Goal: Transaction & Acquisition: Purchase product/service

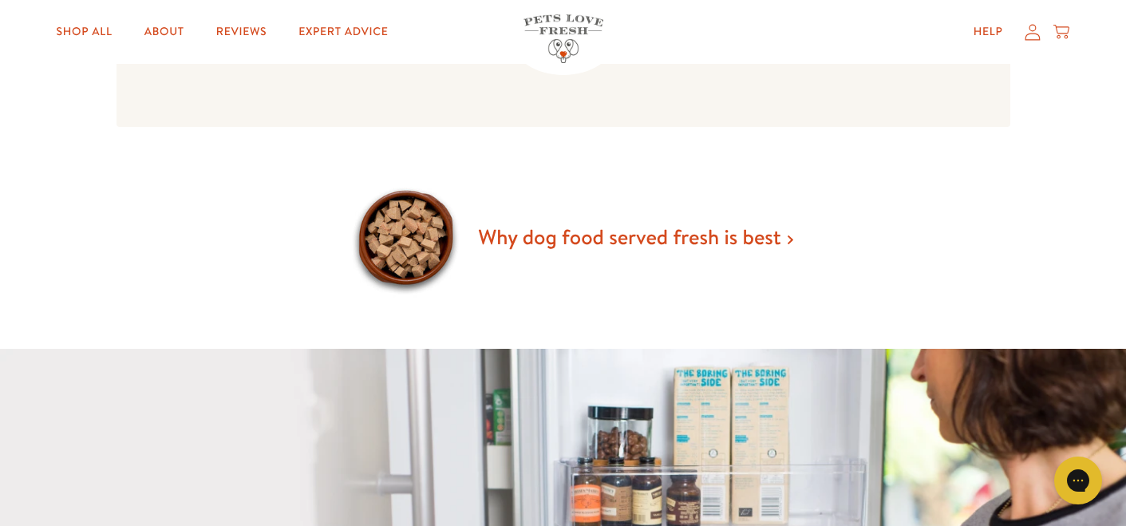
scroll to position [876, 0]
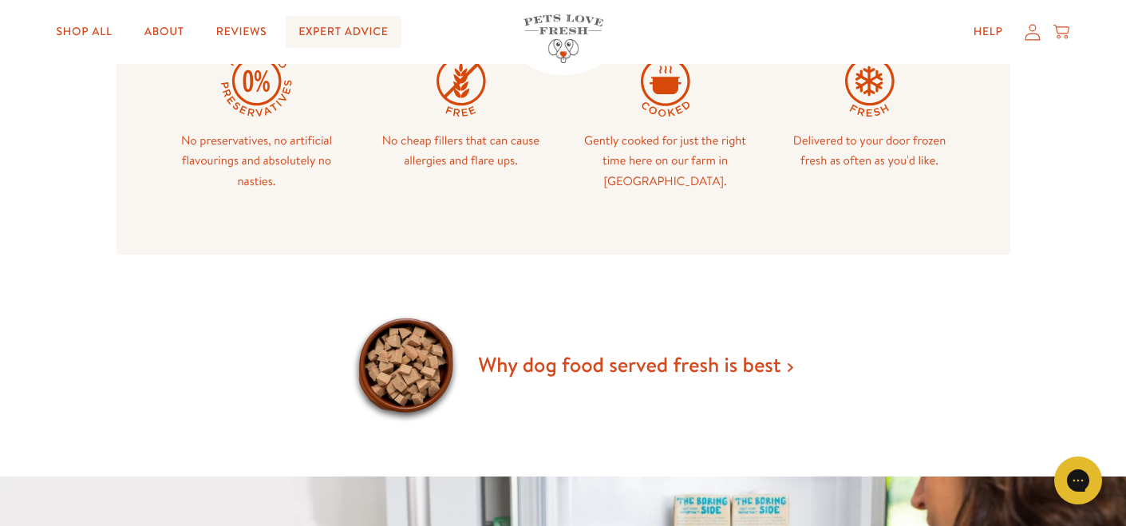
click at [353, 33] on link "Expert Advice" at bounding box center [343, 32] width 115 height 32
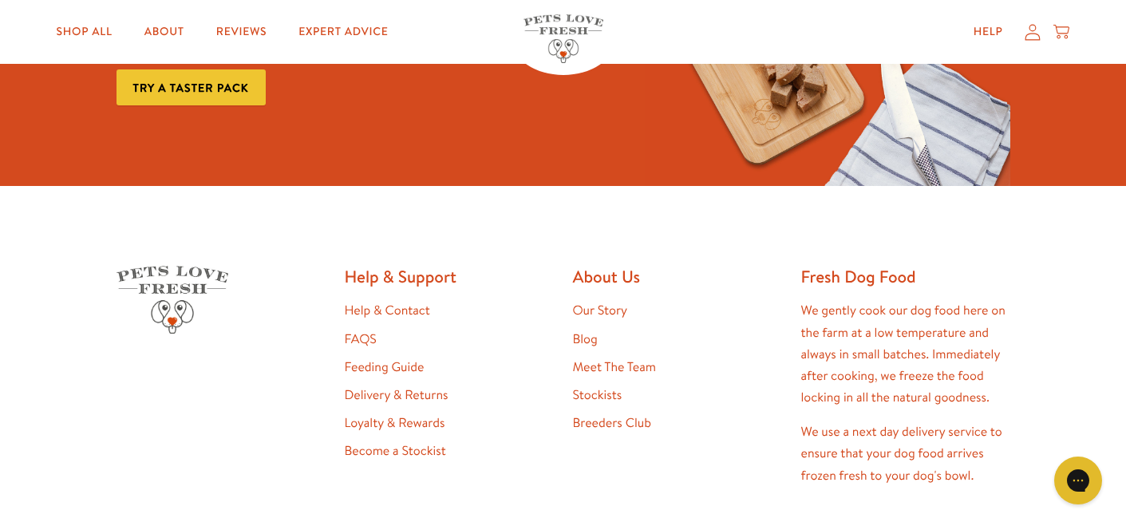
scroll to position [2693, 0]
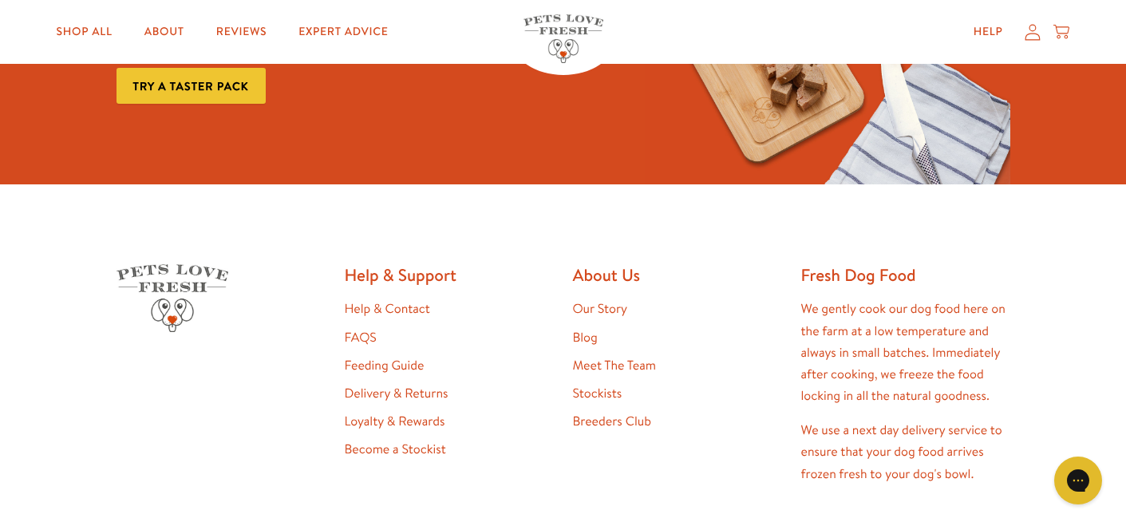
click at [219, 74] on link "Try a taster pack" at bounding box center [190, 86] width 149 height 36
